Goal: Task Accomplishment & Management: Complete application form

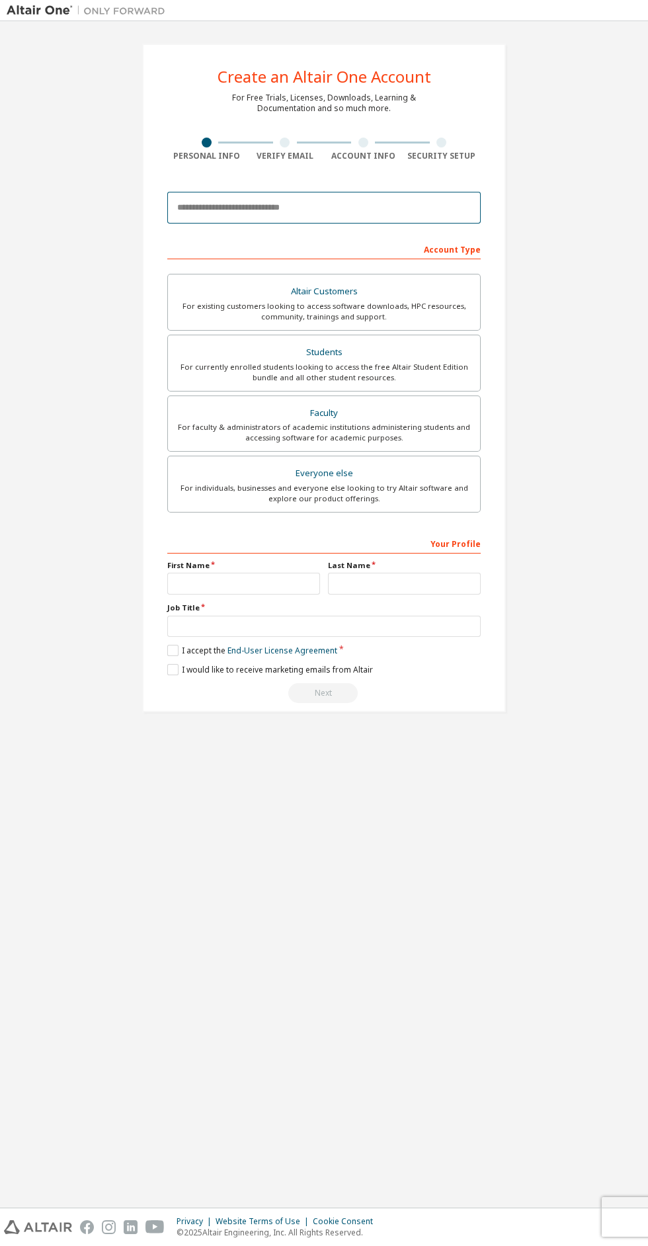
click at [286, 212] on input "email" at bounding box center [324, 208] width 314 height 32
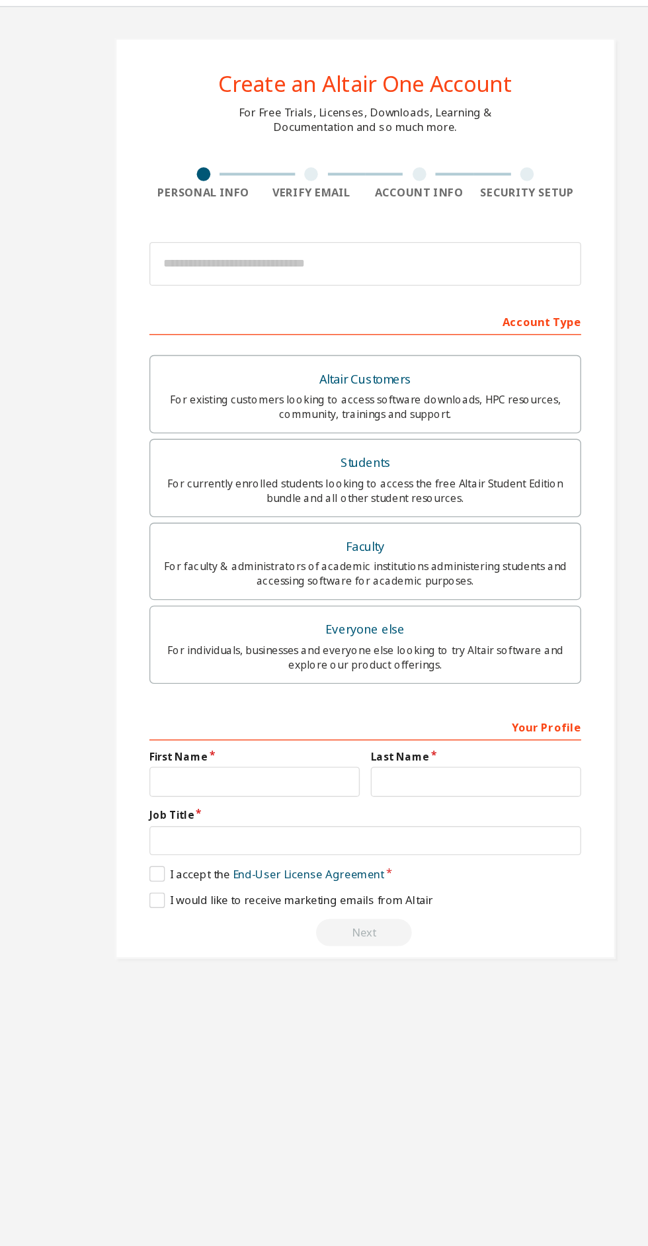
click at [380, 363] on div "For currently enrolled students looking to access the free Altair Student Editi…" at bounding box center [324, 372] width 296 height 21
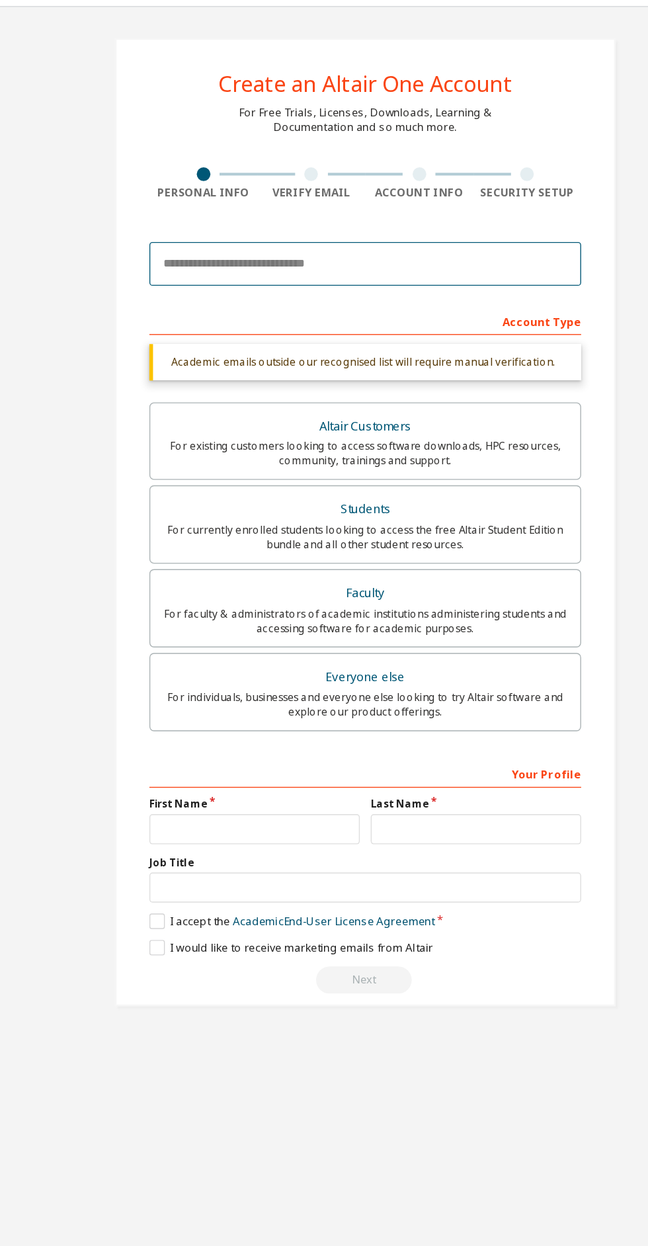
click at [263, 205] on input "email" at bounding box center [324, 208] width 314 height 32
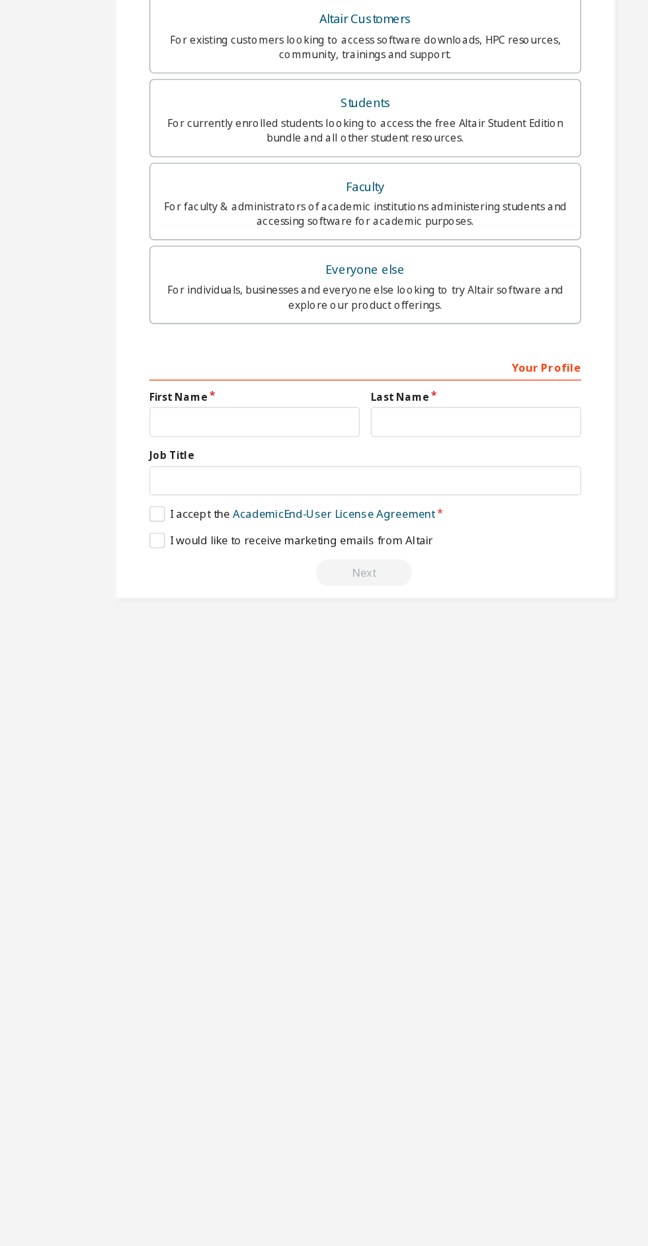
type input "**********"
click at [278, 579] on input "text" at bounding box center [243, 584] width 153 height 22
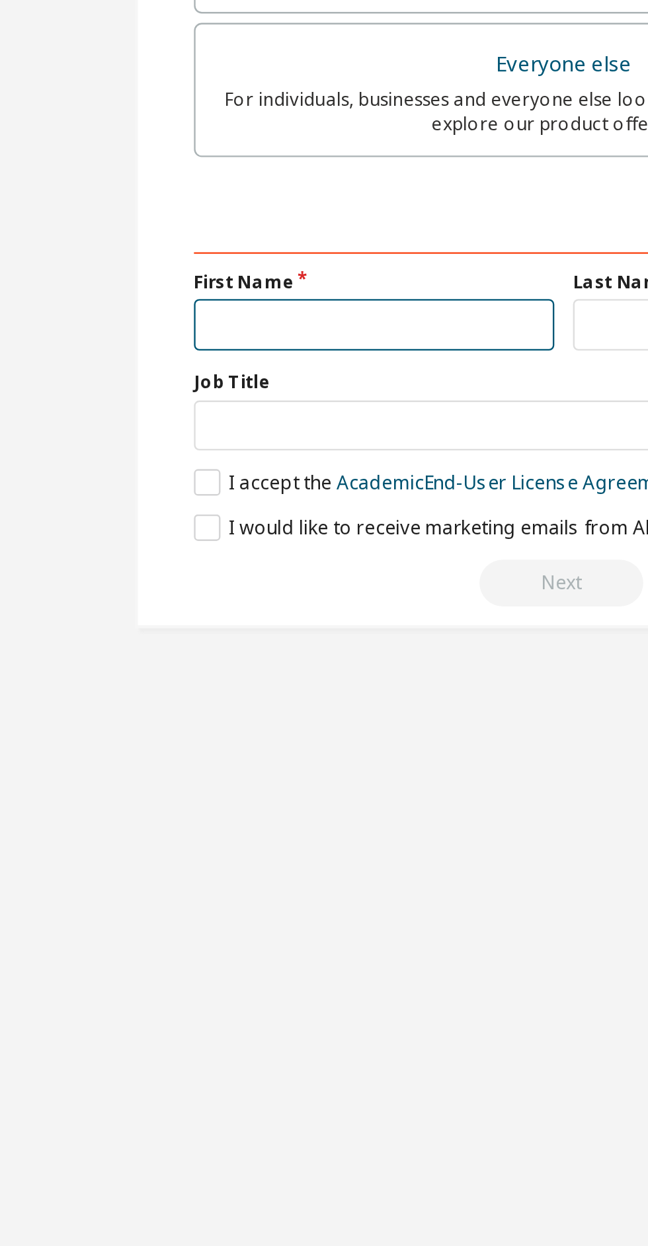
type input "********"
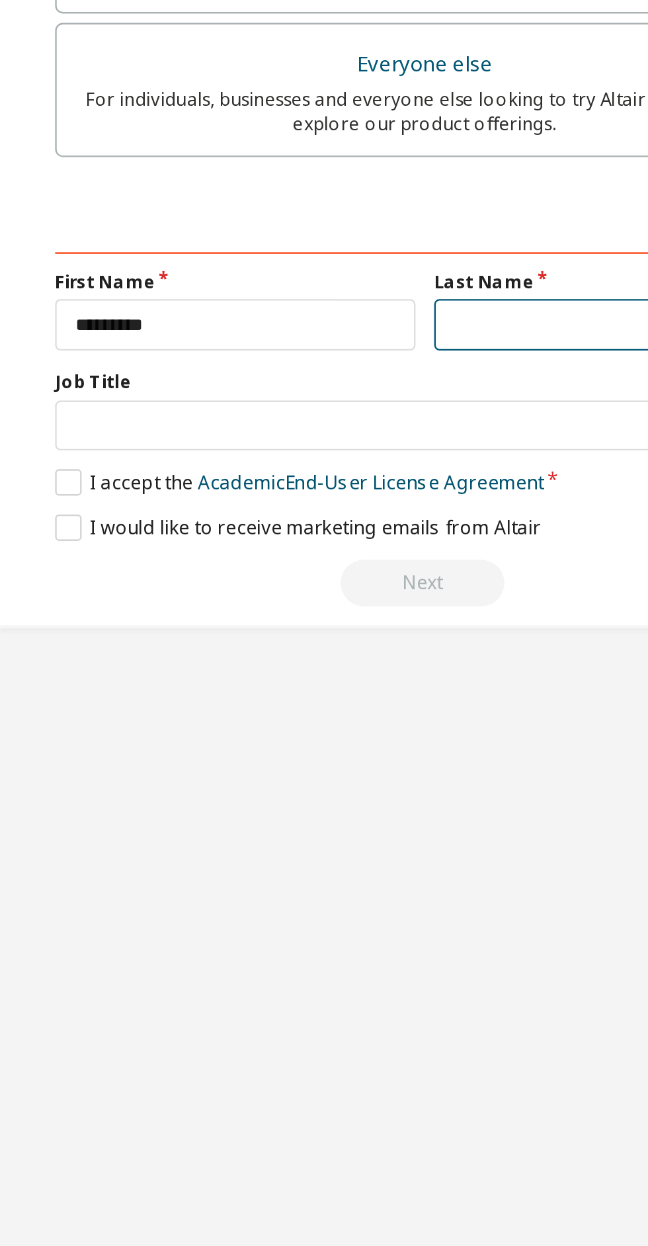
click at [365, 585] on input "text" at bounding box center [404, 584] width 153 height 22
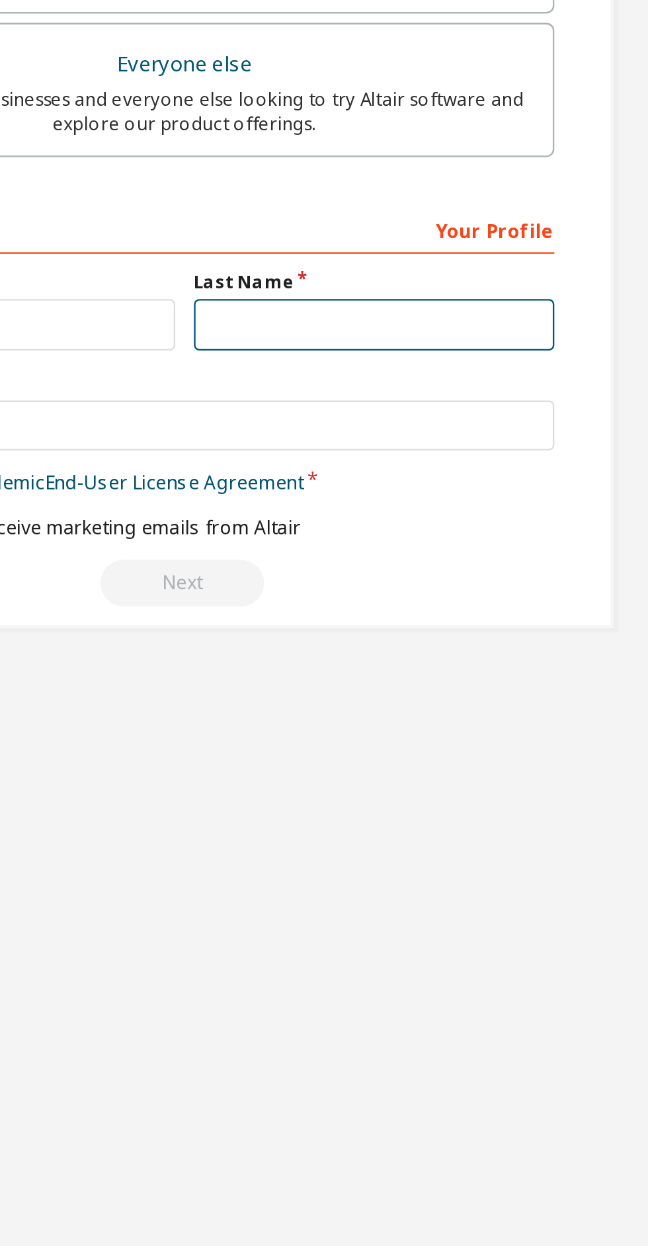
type input "*****"
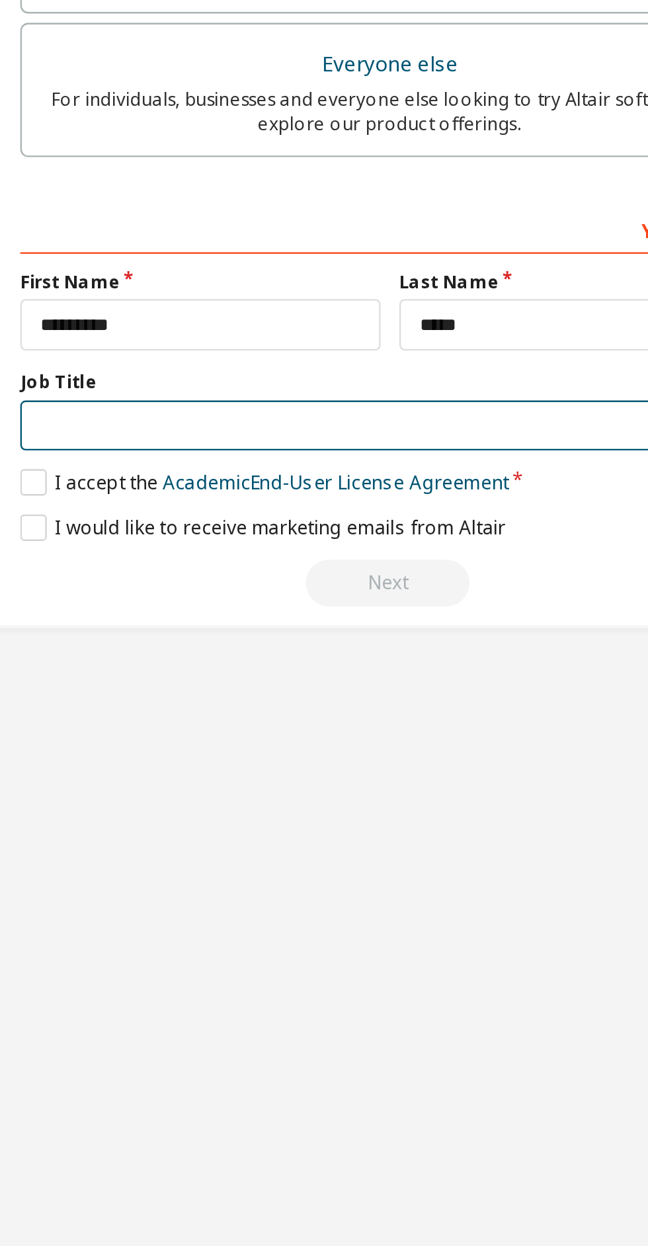
click at [343, 625] on input "text" at bounding box center [324, 627] width 314 height 22
type input "*******"
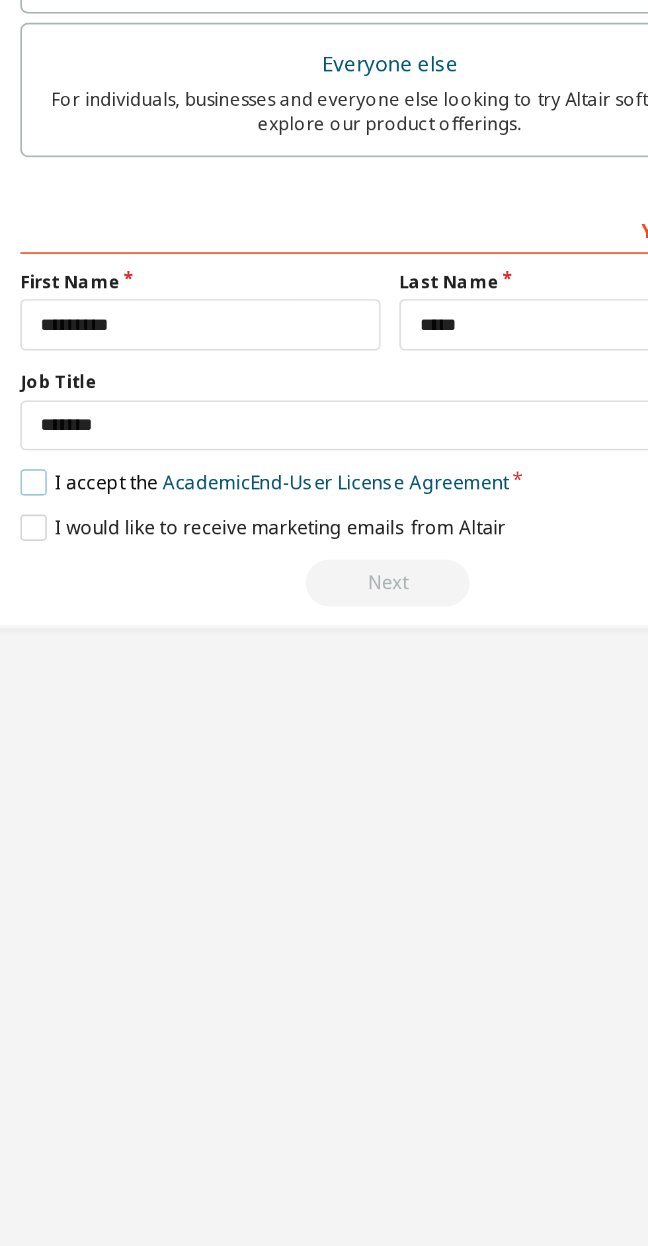
click at [171, 652] on label "I accept the Academic End-User License Agreement" at bounding box center [270, 650] width 207 height 11
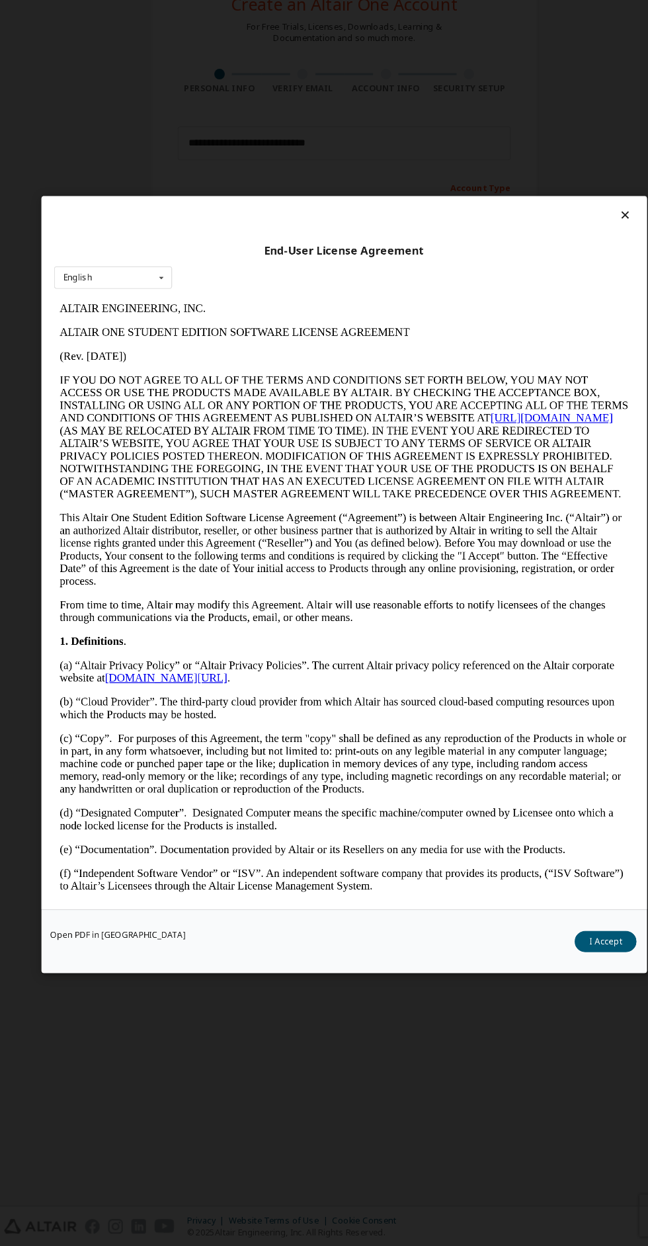
click at [564, 969] on button "I Accept" at bounding box center [570, 959] width 58 height 20
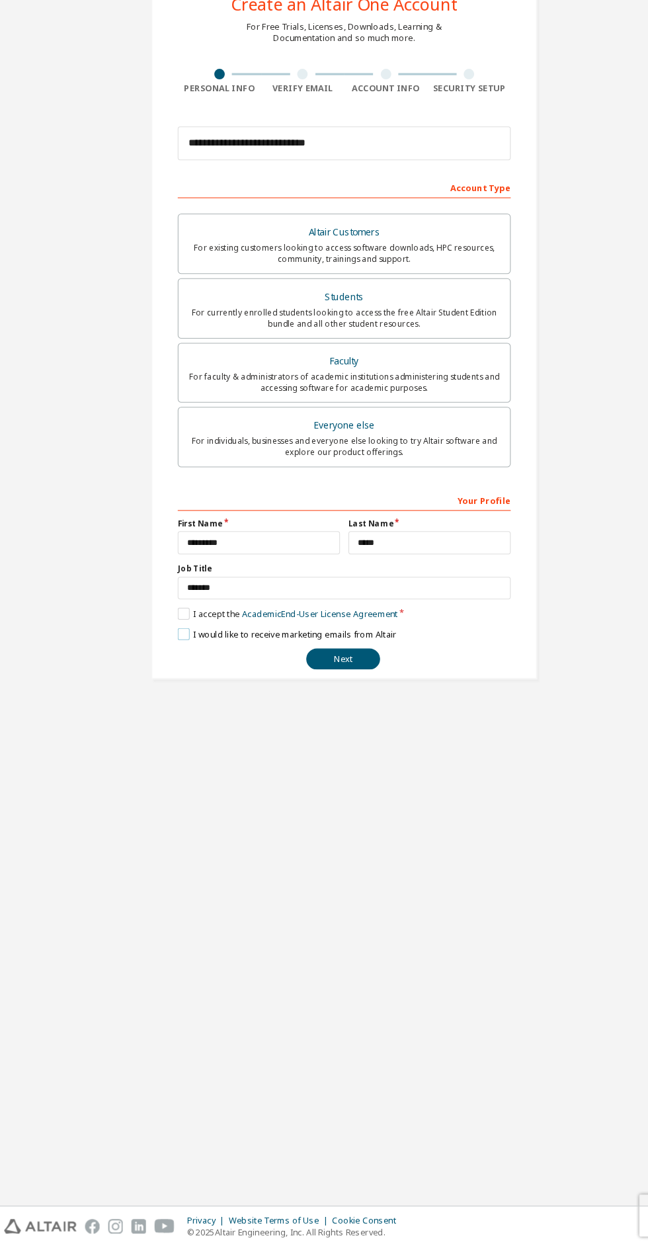
click at [173, 672] on label "I would like to receive marketing emails from Altair" at bounding box center [270, 669] width 206 height 11
click at [345, 697] on button "Next" at bounding box center [322, 693] width 69 height 20
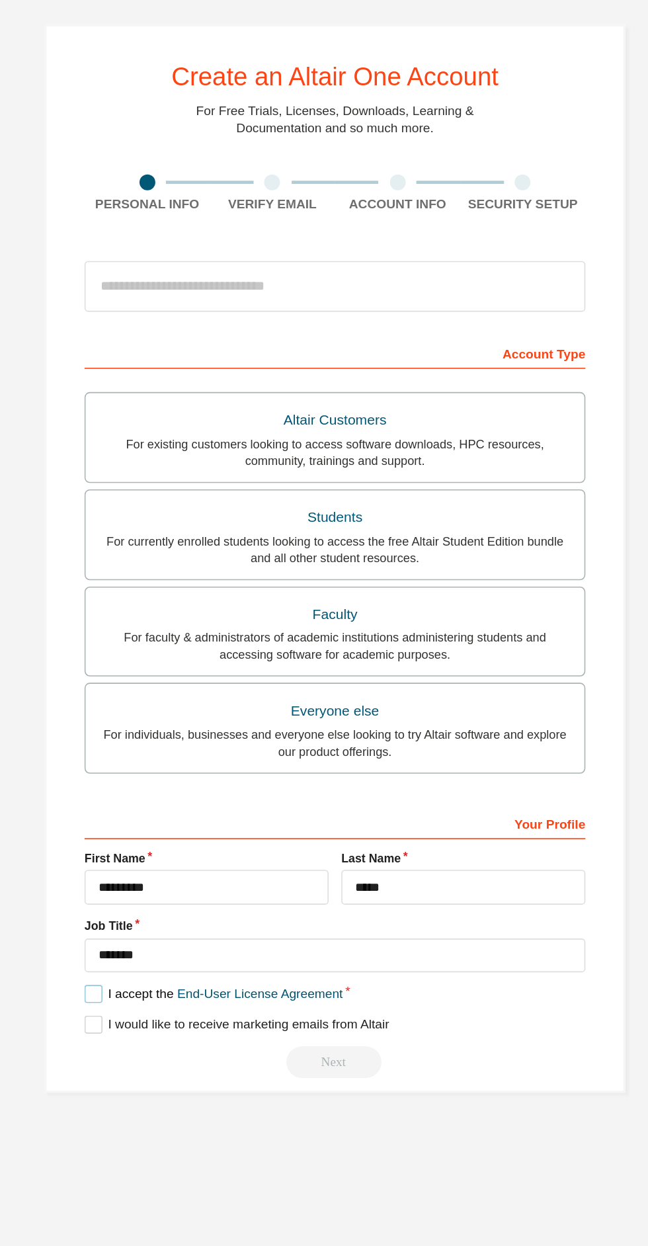
click at [173, 651] on label "I accept the End-User License Agreement" at bounding box center [247, 650] width 161 height 11
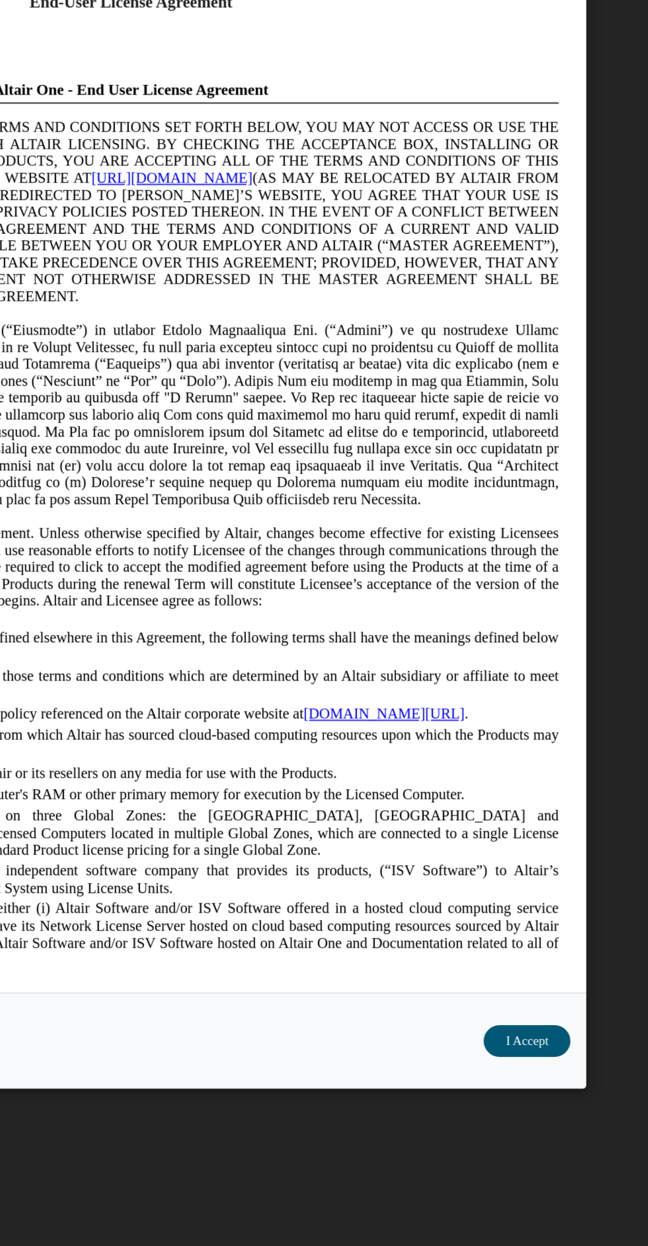
click at [570, 969] on button "I Accept" at bounding box center [572, 959] width 54 height 20
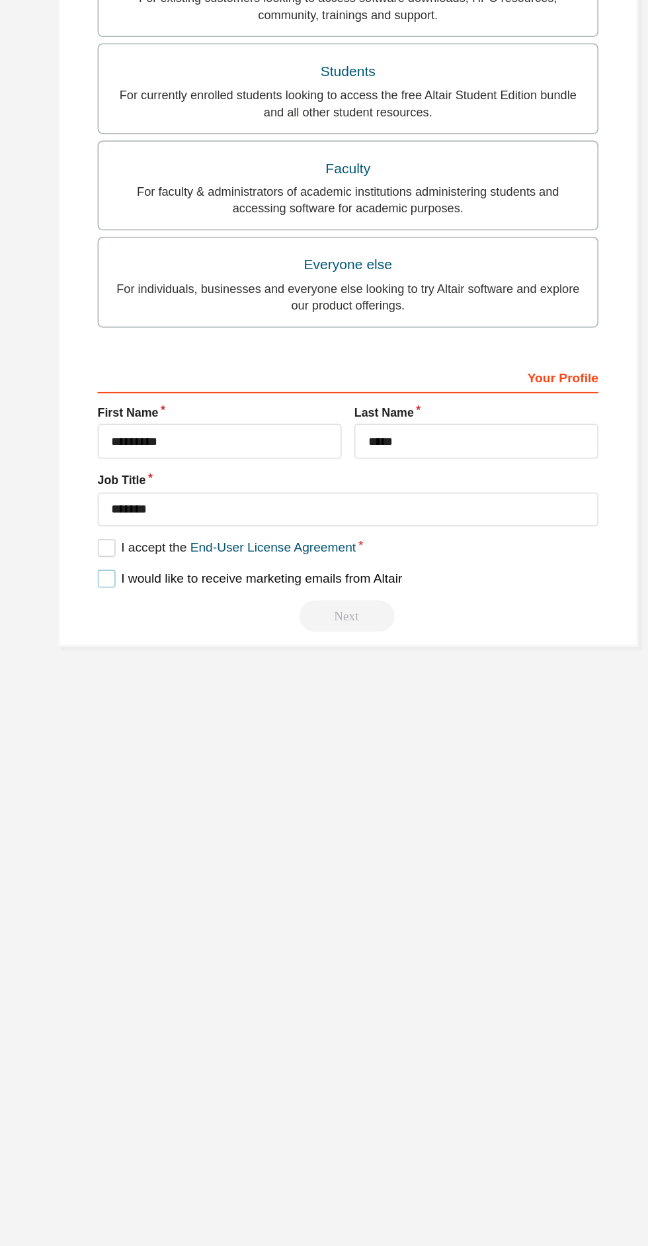
click at [173, 673] on label "I would like to receive marketing emails from Altair" at bounding box center [262, 669] width 191 height 11
click at [341, 675] on label "I would like to receive marketing emails from Altair" at bounding box center [262, 669] width 191 height 11
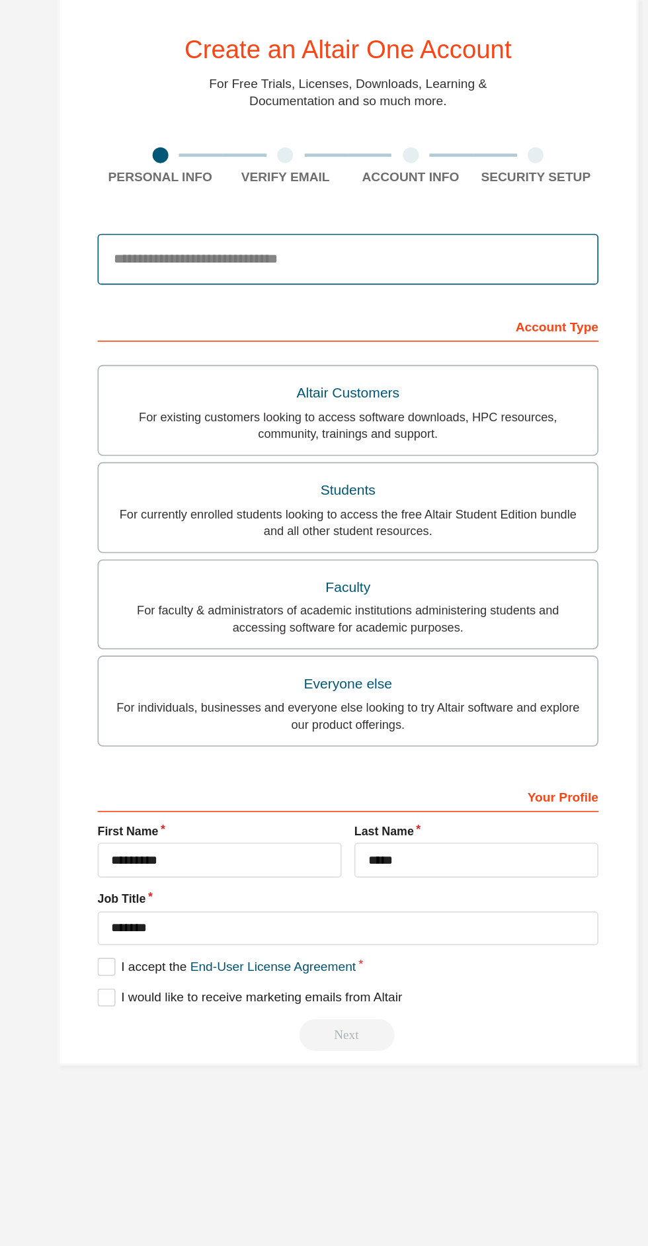
click at [367, 208] on input "email" at bounding box center [324, 208] width 314 height 32
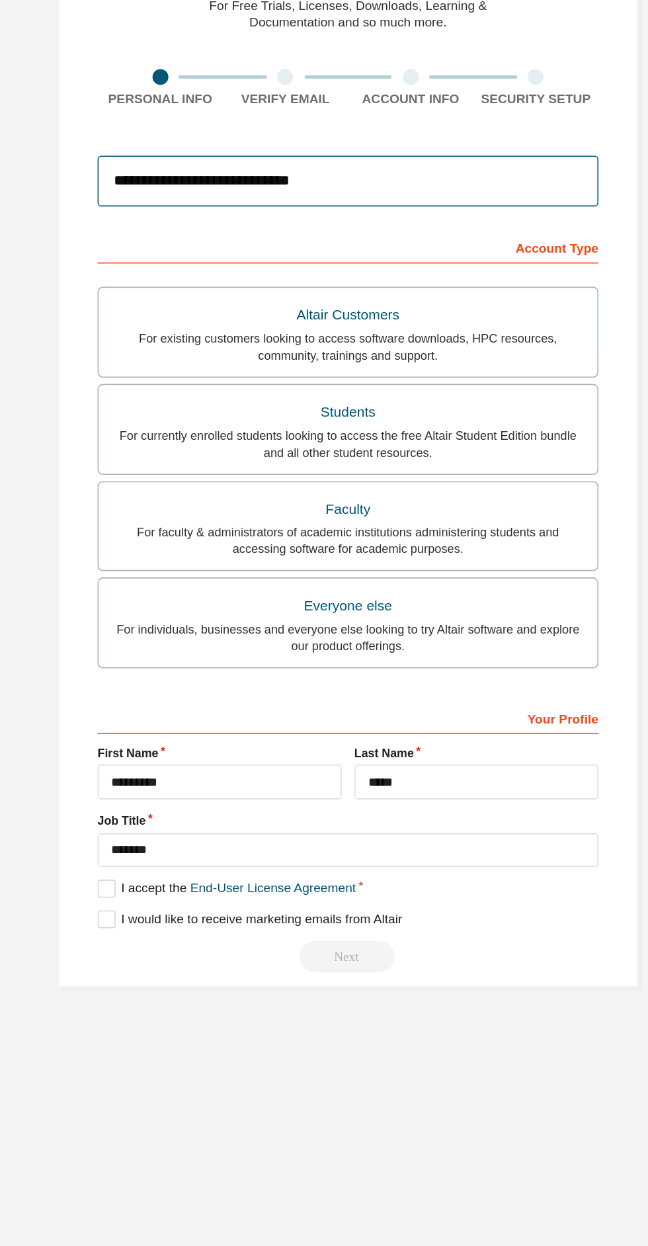
type input "**********"
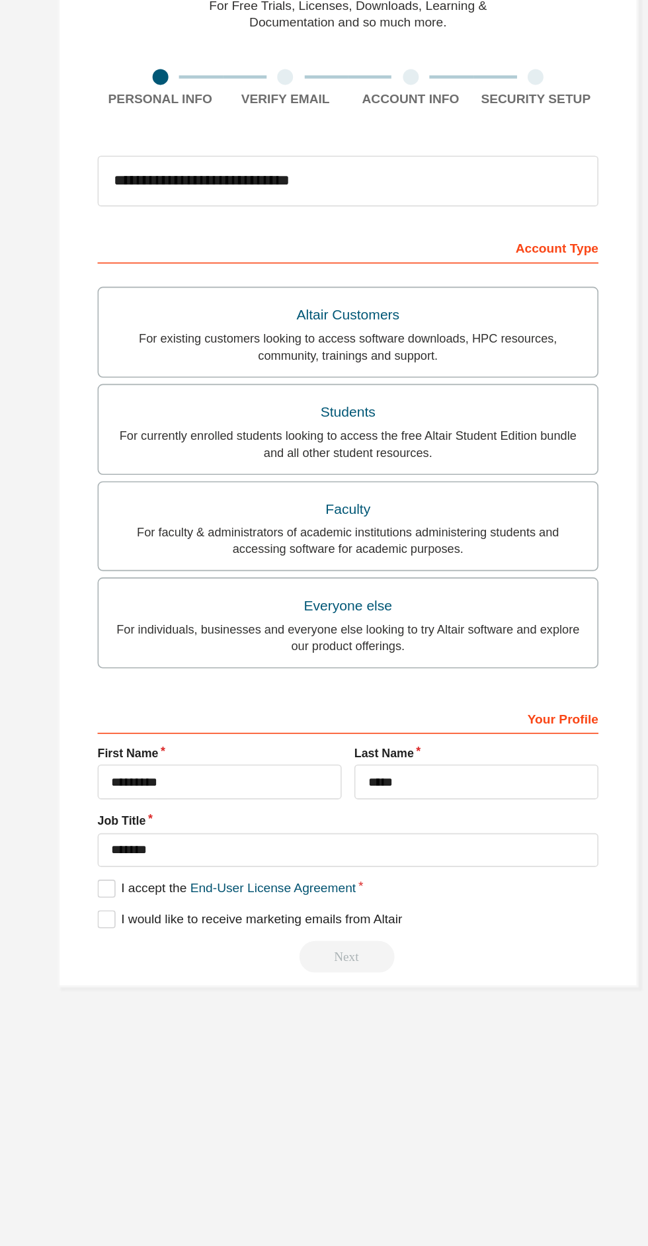
click at [187, 695] on div "Next" at bounding box center [324, 693] width 314 height 20
click at [176, 670] on label "I would like to receive marketing emails from Altair" at bounding box center [262, 669] width 191 height 11
click at [341, 698] on div "Next" at bounding box center [324, 693] width 314 height 20
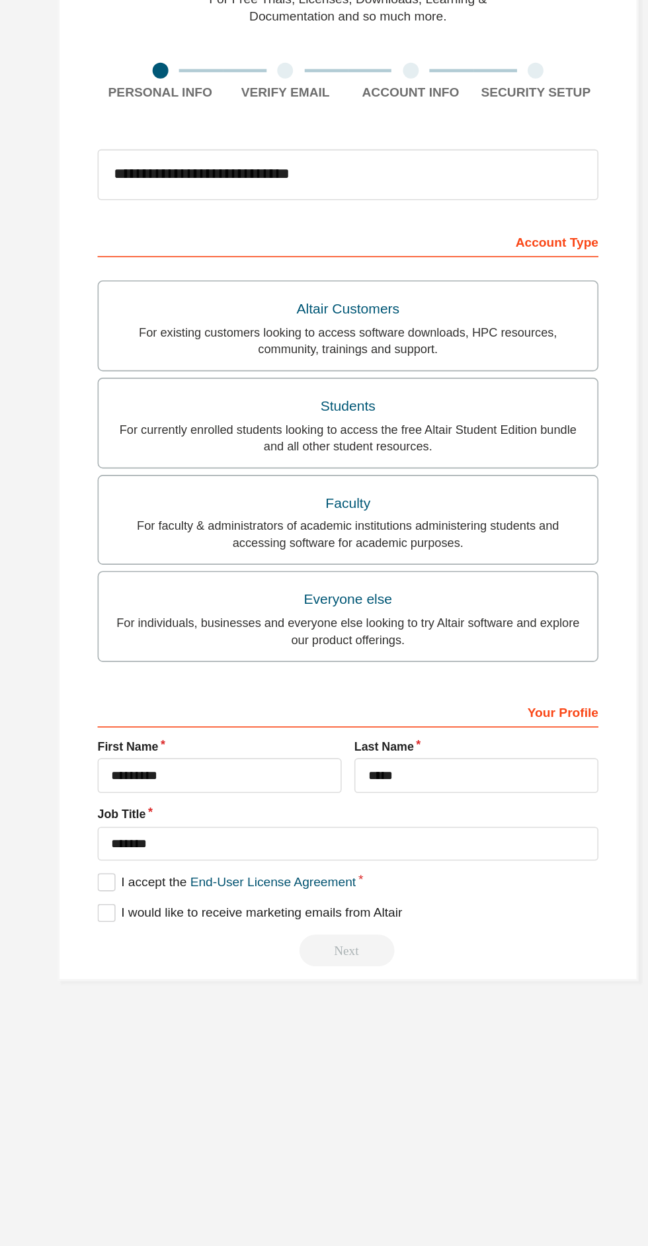
click at [435, 349] on div "Students" at bounding box center [324, 352] width 296 height 19
click at [174, 653] on label "I accept the Academic End-User License Agreement" at bounding box center [265, 650] width 196 height 11
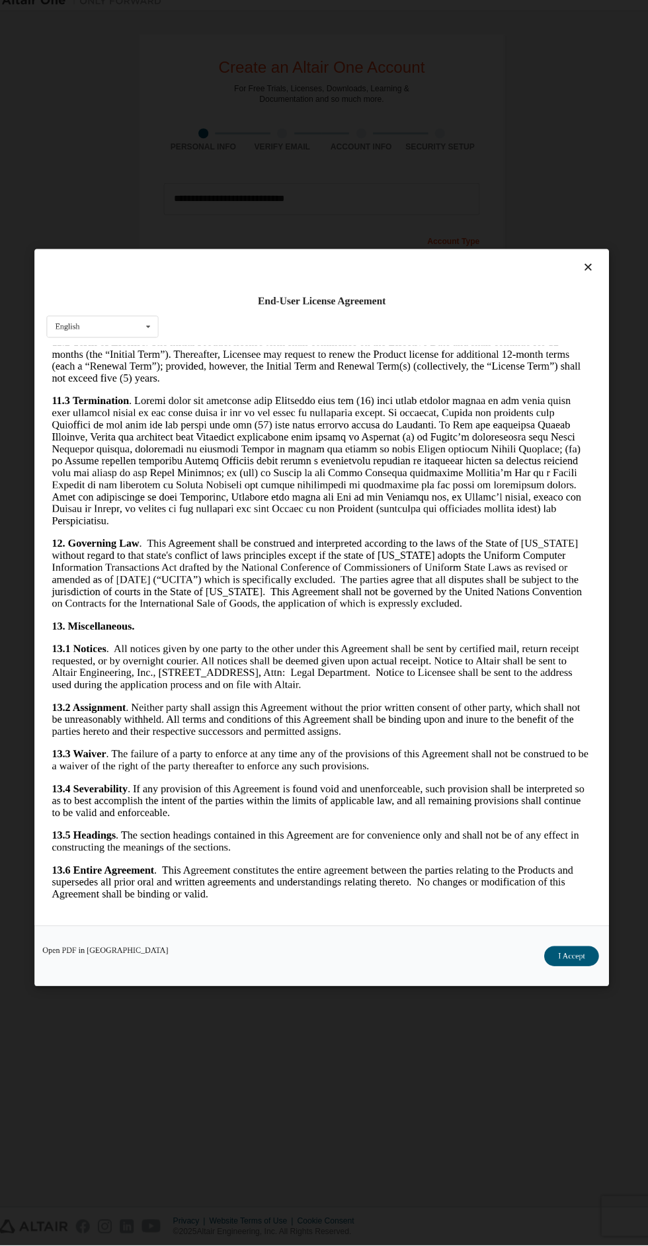
click at [569, 969] on button "I Accept" at bounding box center [572, 959] width 54 height 20
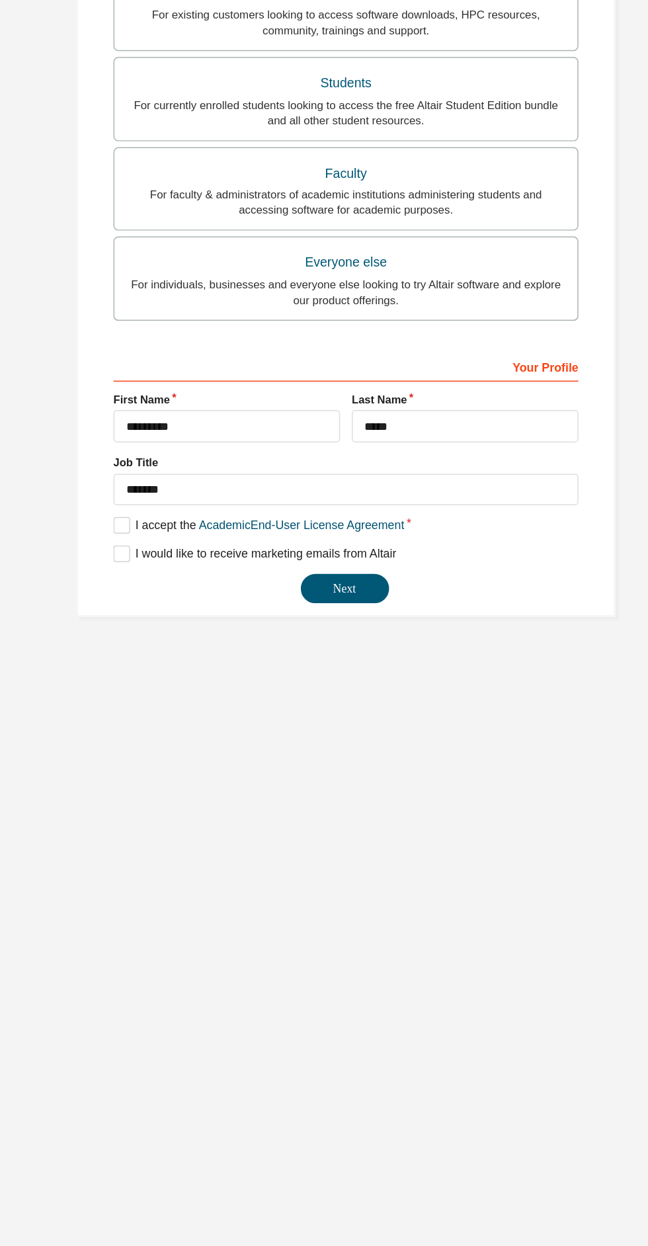
click at [341, 698] on button "Next" at bounding box center [324, 693] width 60 height 20
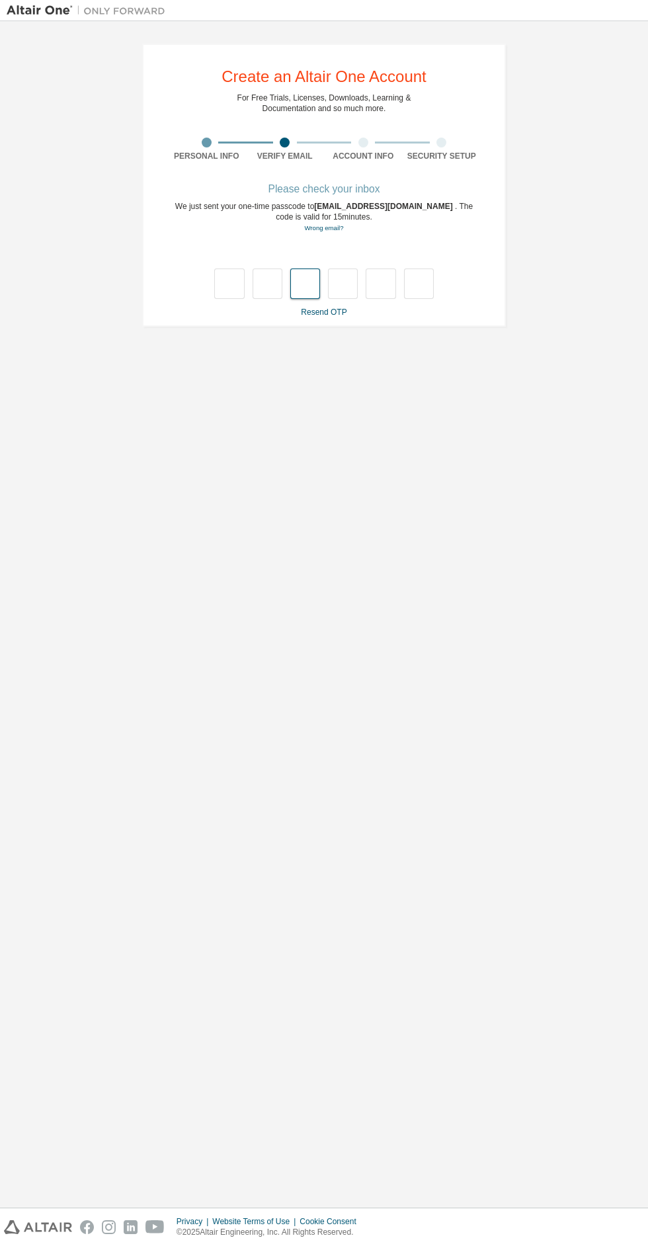
click at [305, 283] on input "text" at bounding box center [305, 284] width 30 height 30
type input "*"
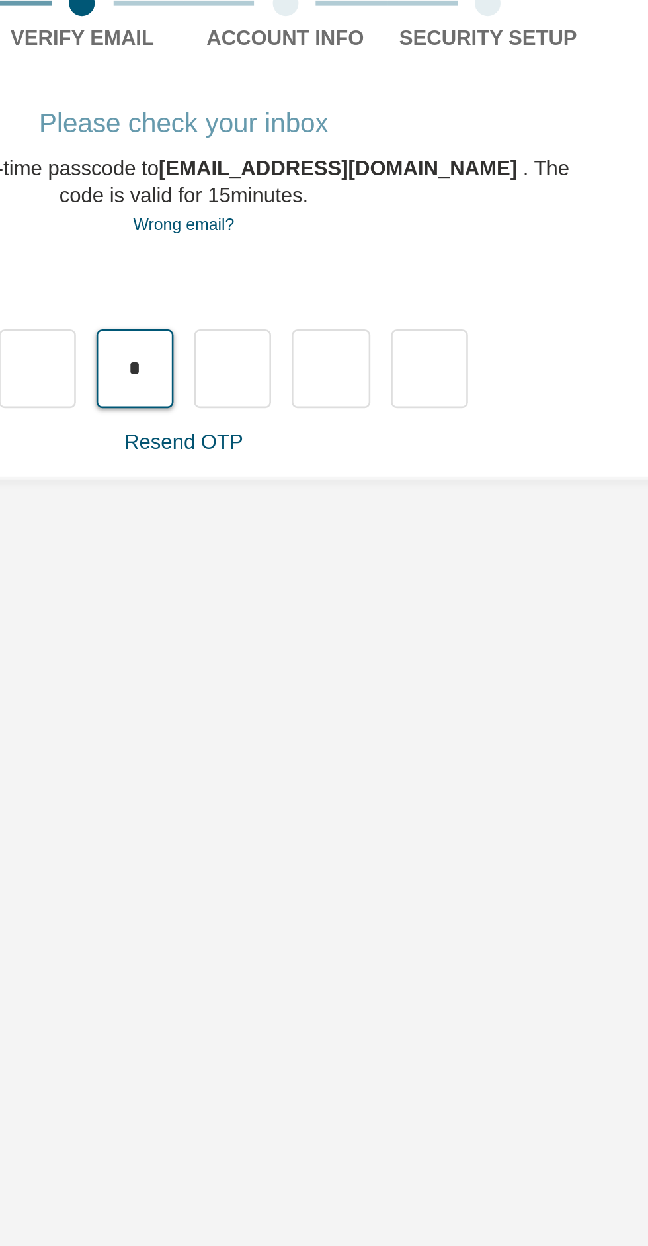
click at [317, 286] on input "*" at bounding box center [305, 284] width 30 height 30
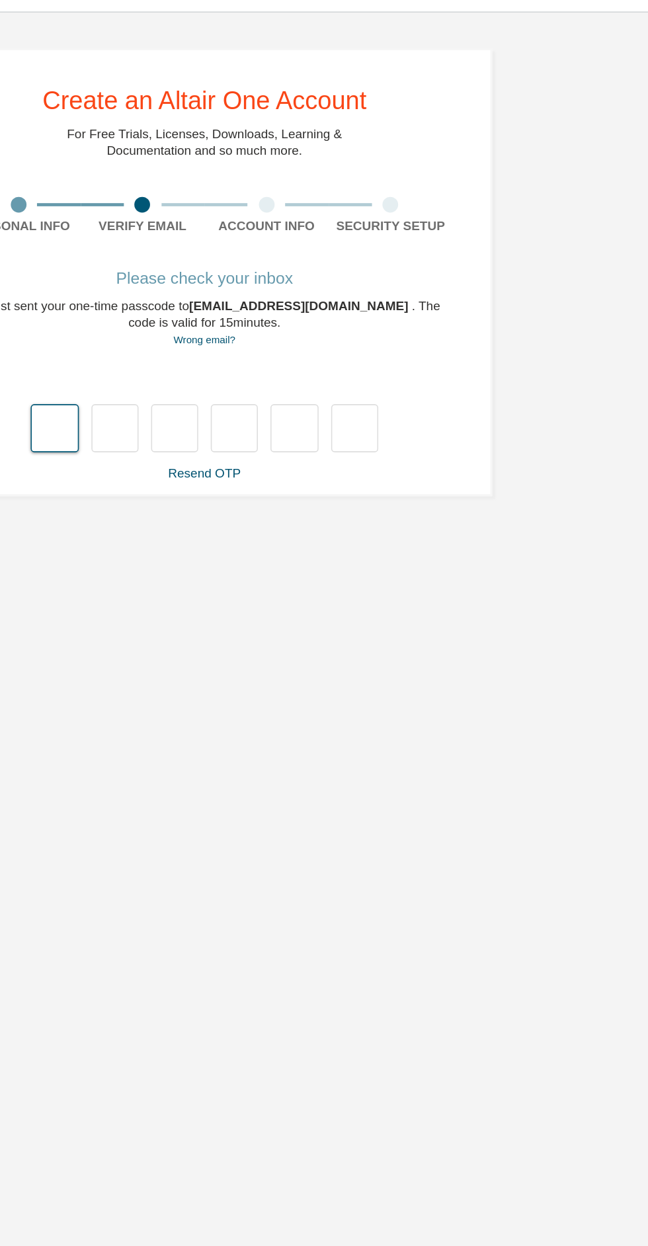
click at [224, 294] on input "text" at bounding box center [229, 284] width 30 height 30
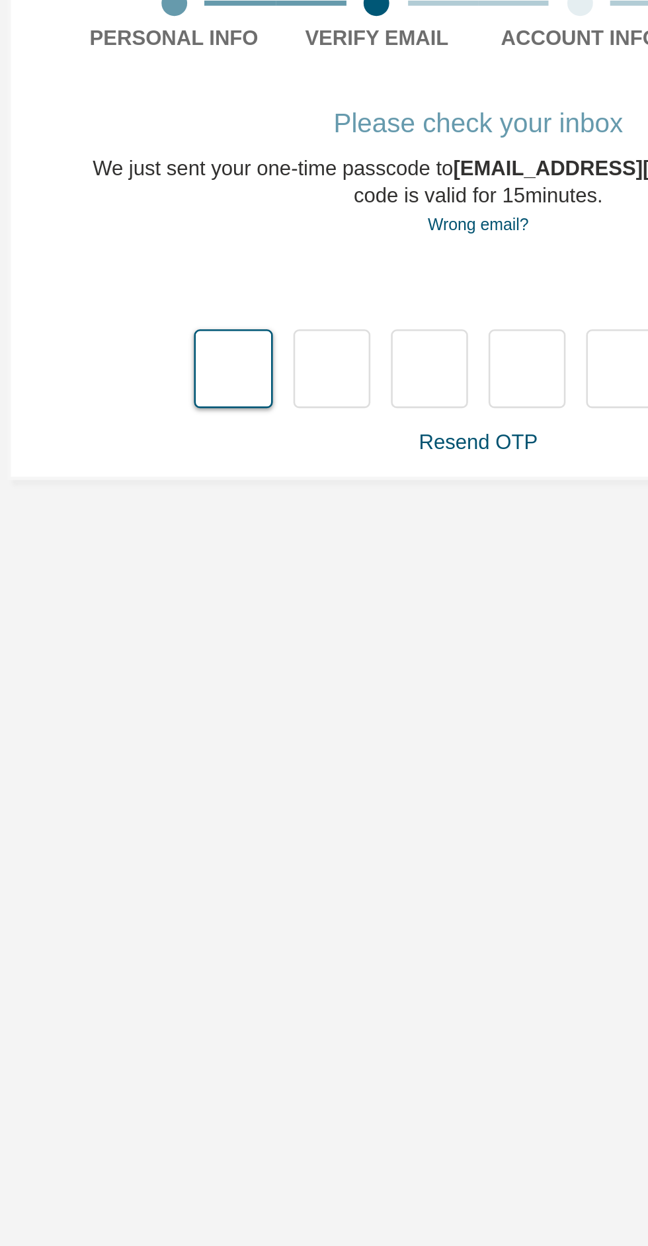
type input "*"
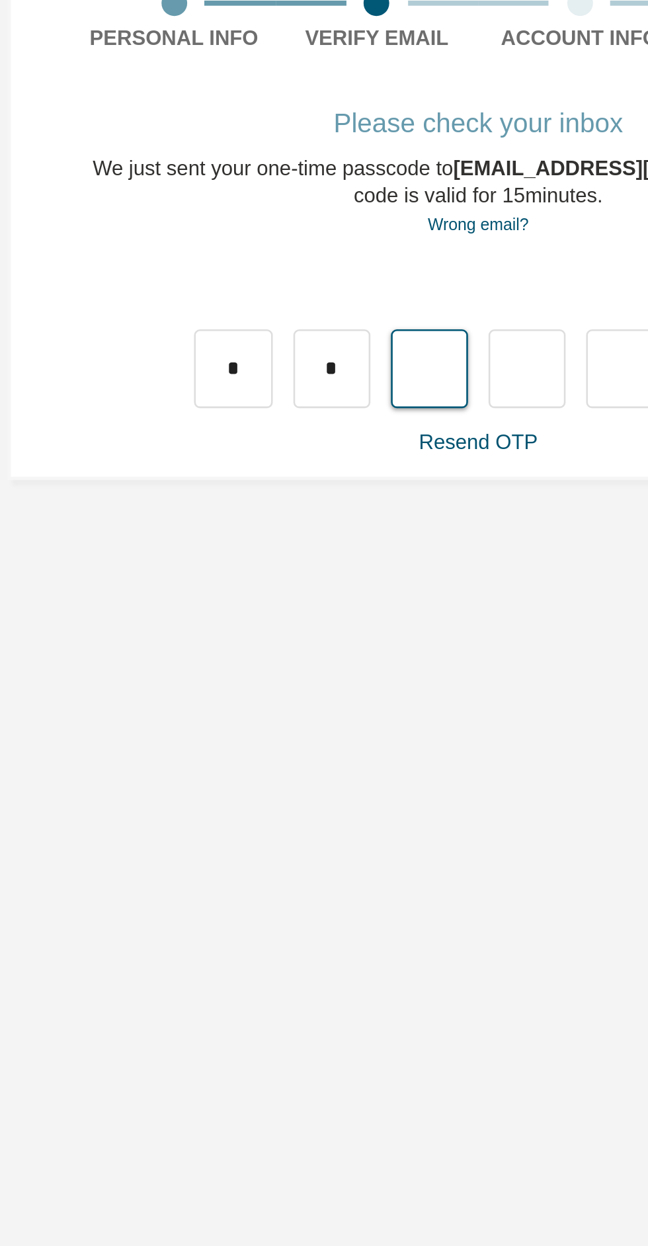
type input "*"
click at [345, 281] on input "text" at bounding box center [343, 284] width 30 height 30
type input "*"
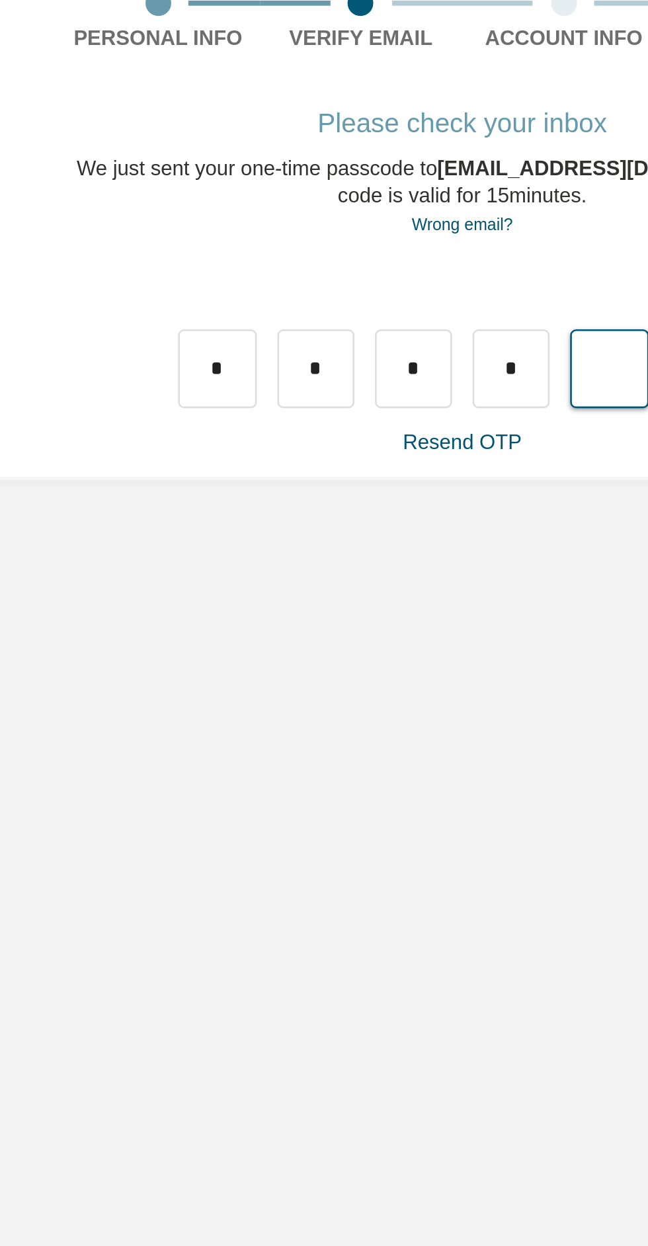
type input "*"
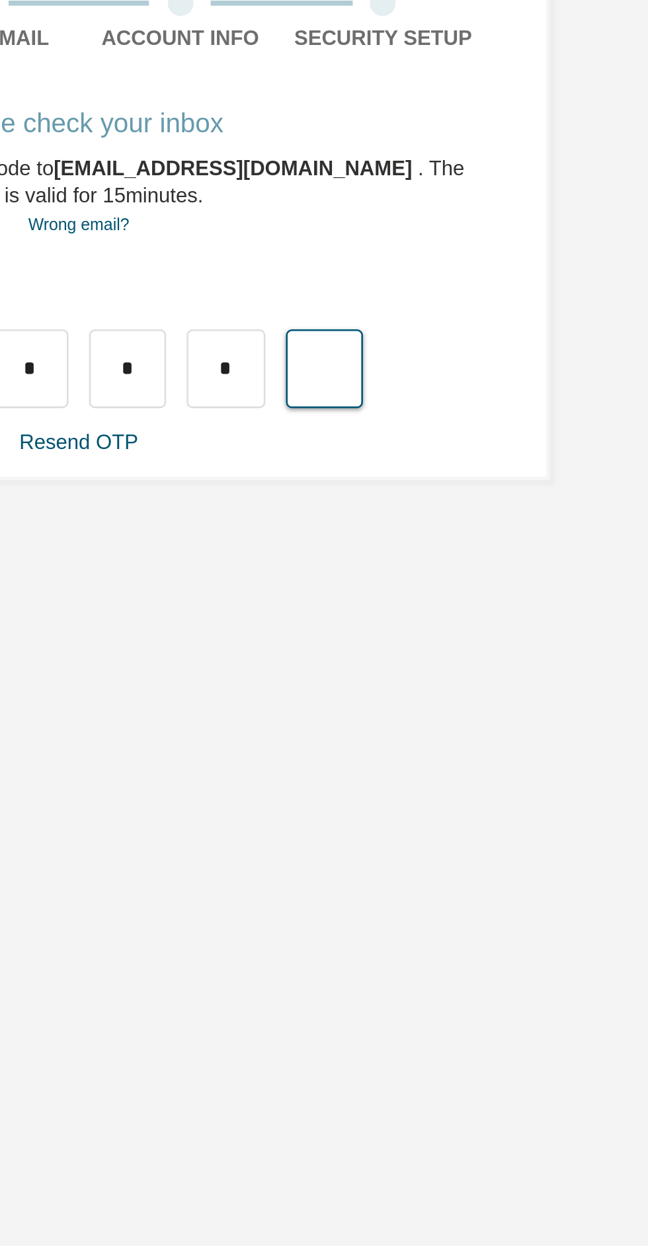
type input "*"
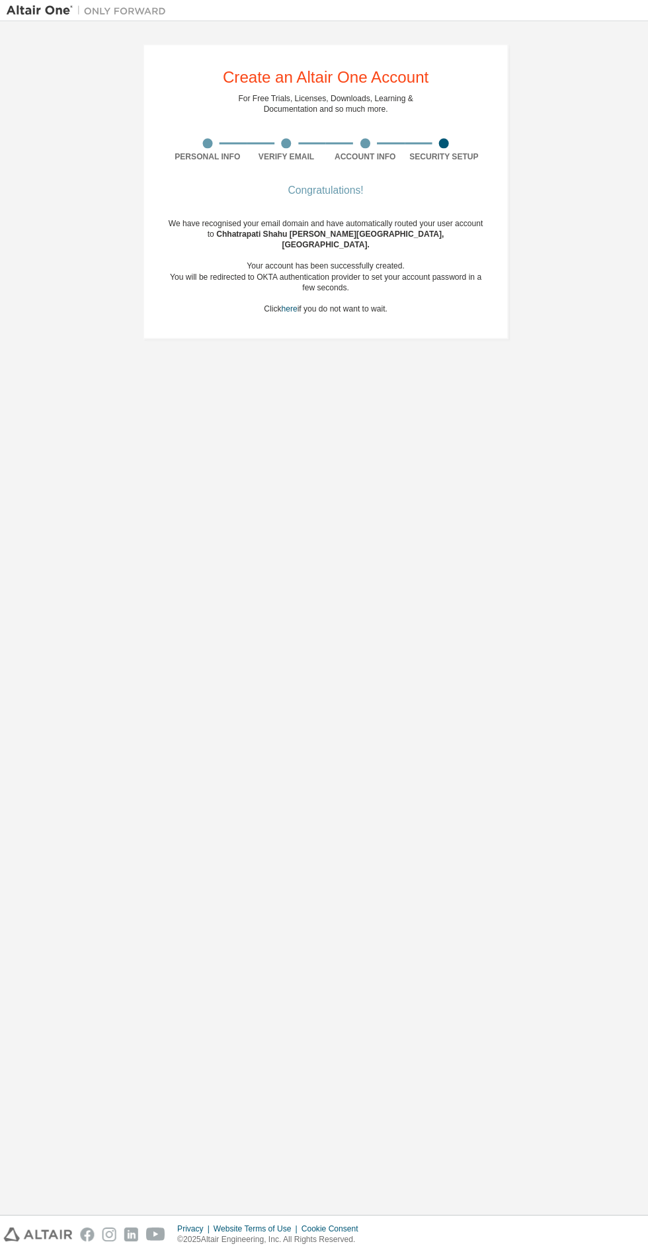
click at [417, 603] on div "Create an Altair One Account For Free Trials, Licenses, Downloads, Learning & D…" at bounding box center [324, 615] width 635 height 1174
